Goal: Task Accomplishment & Management: Complete application form

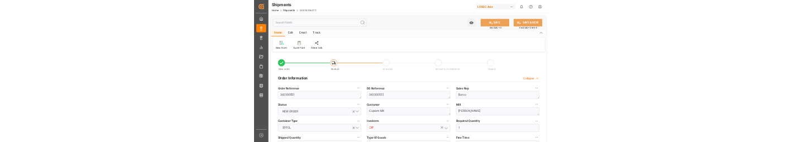
scroll to position [582, 0]
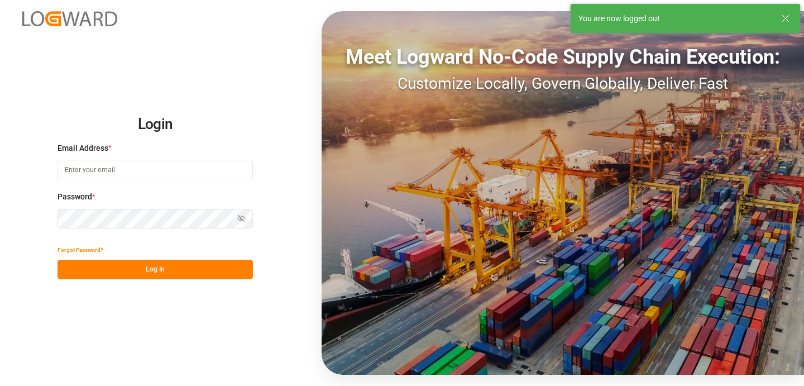
click at [763, 187] on div "Meet Logward No-Code Supply Chain Execution: Customize Locally, Govern Globally…" at bounding box center [563, 192] width 482 height 363
click at [107, 167] on input at bounding box center [155, 170] width 195 height 20
click at [0, 385] on com-1password-button at bounding box center [0, 386] width 0 height 0
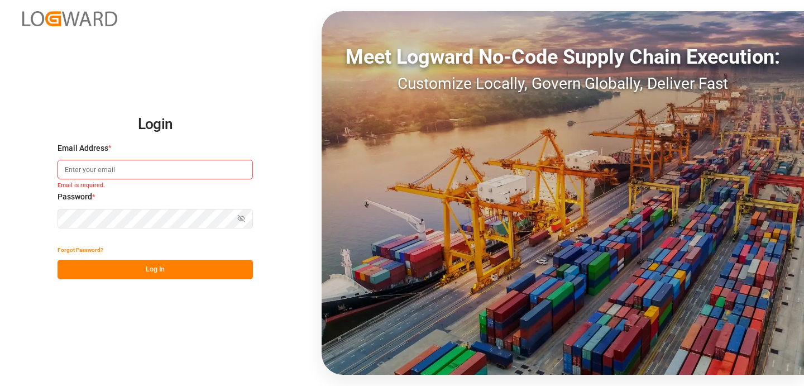
type input "[PERSON_NAME][EMAIL_ADDRESS][PERSON_NAME][DOMAIN_NAME]"
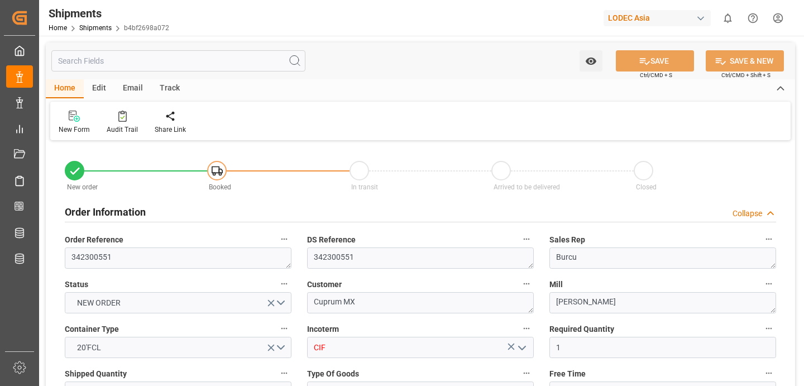
type input "[DATE] 00:00"
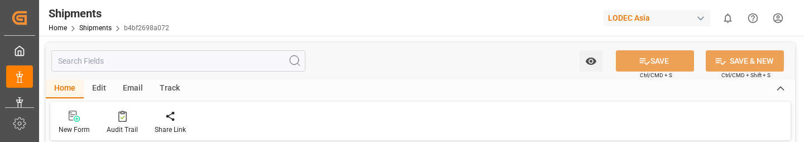
type input "1"
type input "9665695"
type input "INMAA"
type input "MXZLO"
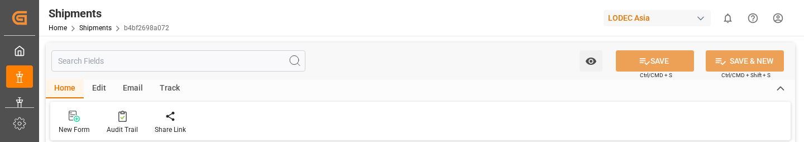
type input "9665695"
type input "[DATE] 00:00"
